Goal: Transaction & Acquisition: Purchase product/service

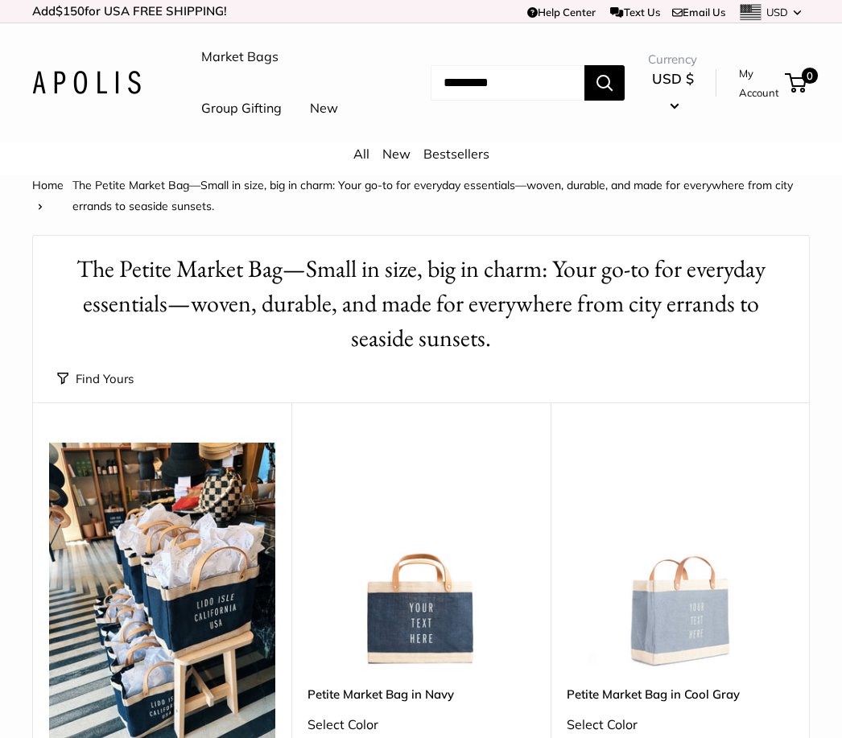
click at [403, 162] on link "New" at bounding box center [396, 154] width 28 height 16
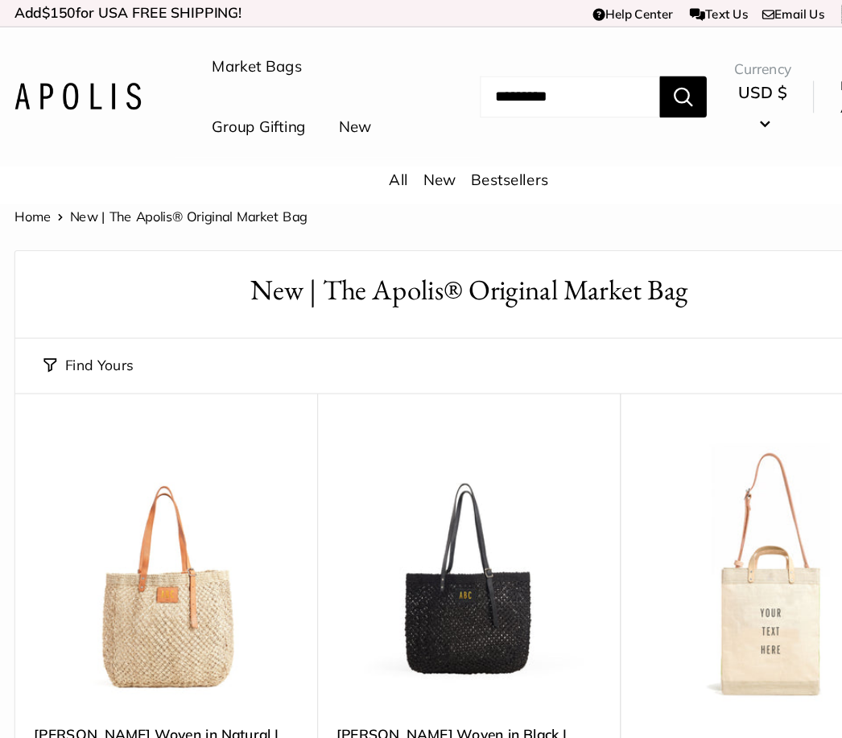
click at [433, 101] on input "Search..." at bounding box center [508, 82] width 154 height 35
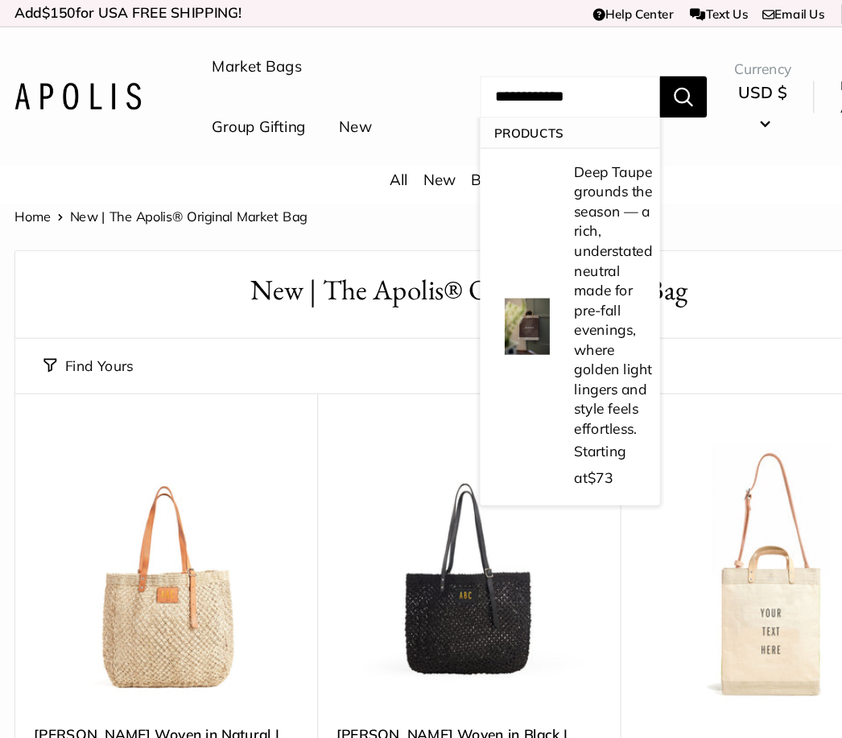
type input "**********"
click at [584, 101] on button "Search" at bounding box center [604, 82] width 40 height 35
